Goal: Find specific page/section: Find specific page/section

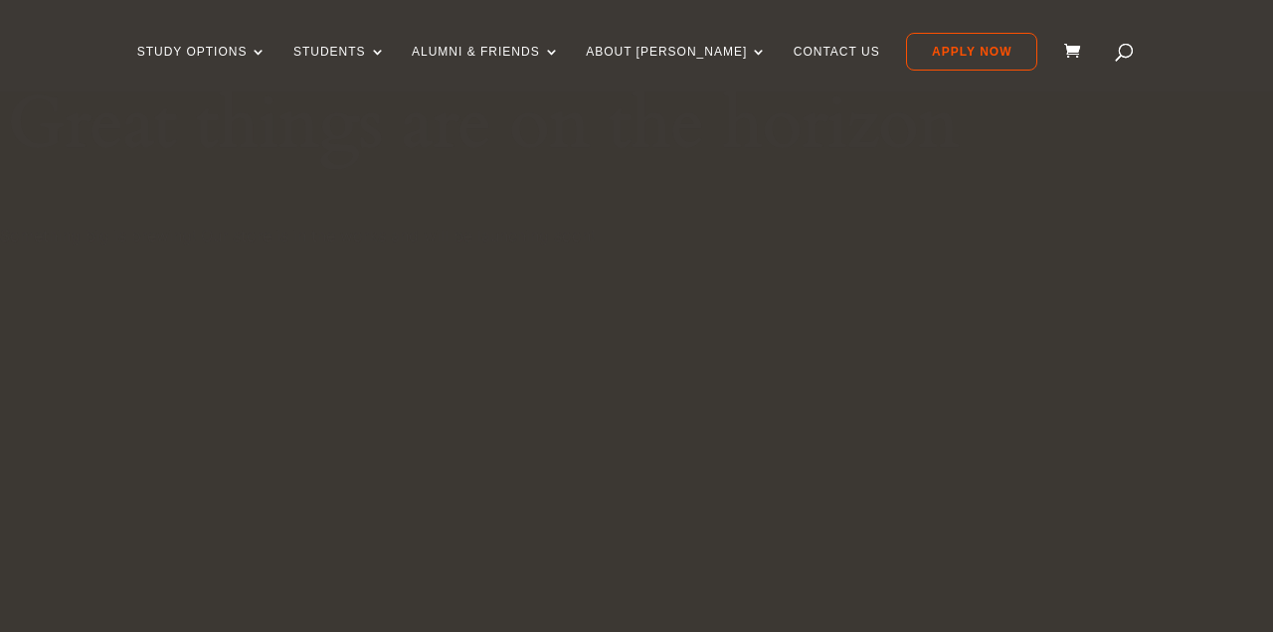
click at [453, 252] on div "Great things are on the horizon Something big is brewing! Our store is in the w…" at bounding box center [636, 183] width 1273 height 207
click at [794, 49] on link "Contact Us" at bounding box center [837, 68] width 87 height 47
